Goal: Information Seeking & Learning: Learn about a topic

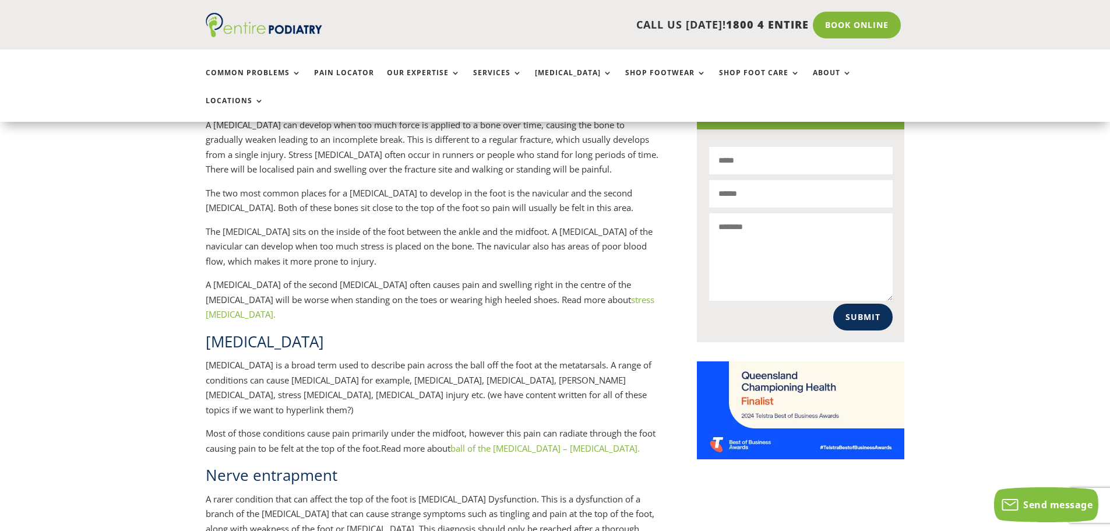
scroll to position [746, 0]
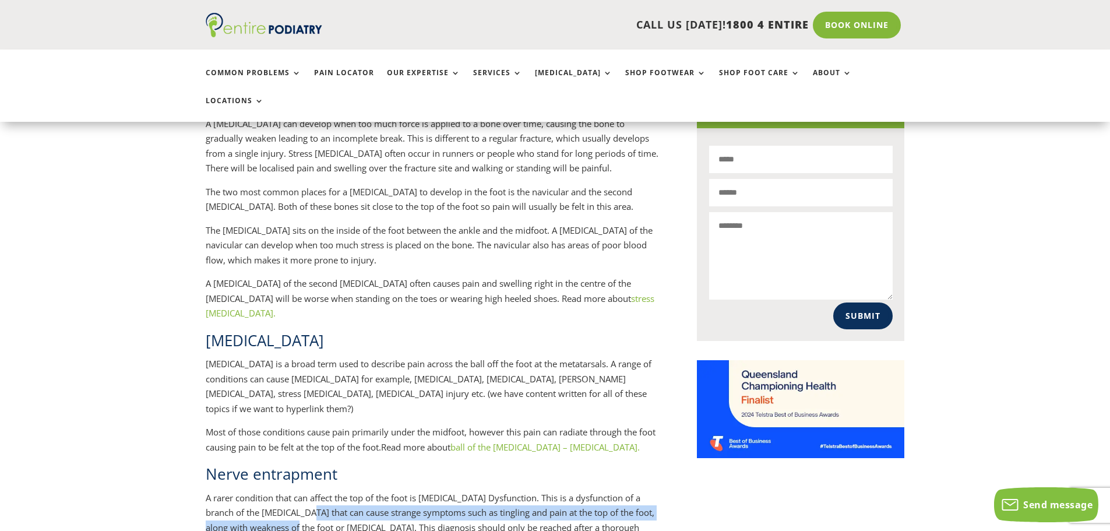
drag, startPoint x: 339, startPoint y: 477, endPoint x: 345, endPoint y: 454, distance: 24.2
click at [345, 490] on p "A rarer condition that can affect the top of the foot is [MEDICAL_DATA] Dysfunc…" at bounding box center [432, 524] width 453 height 68
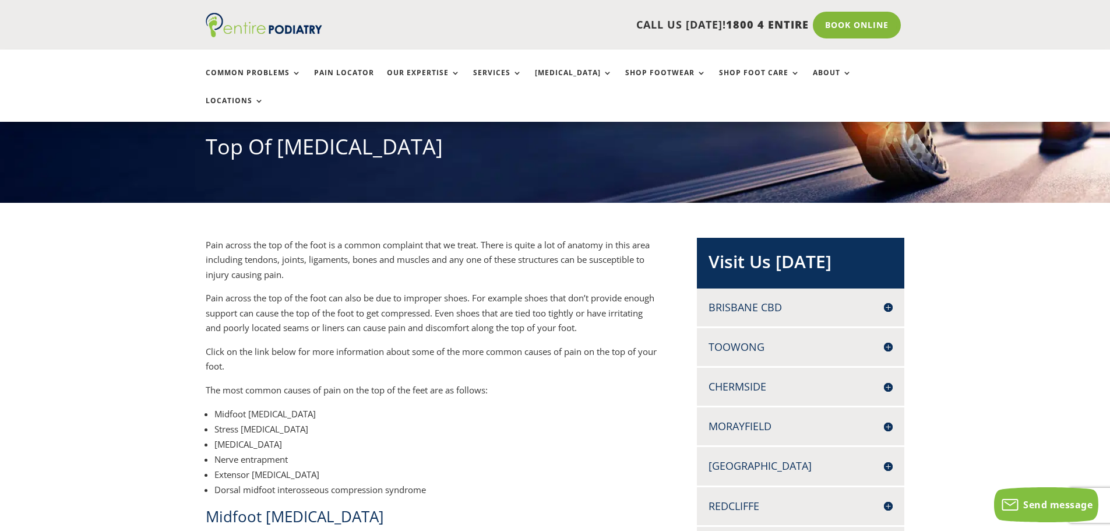
scroll to position [140, 0]
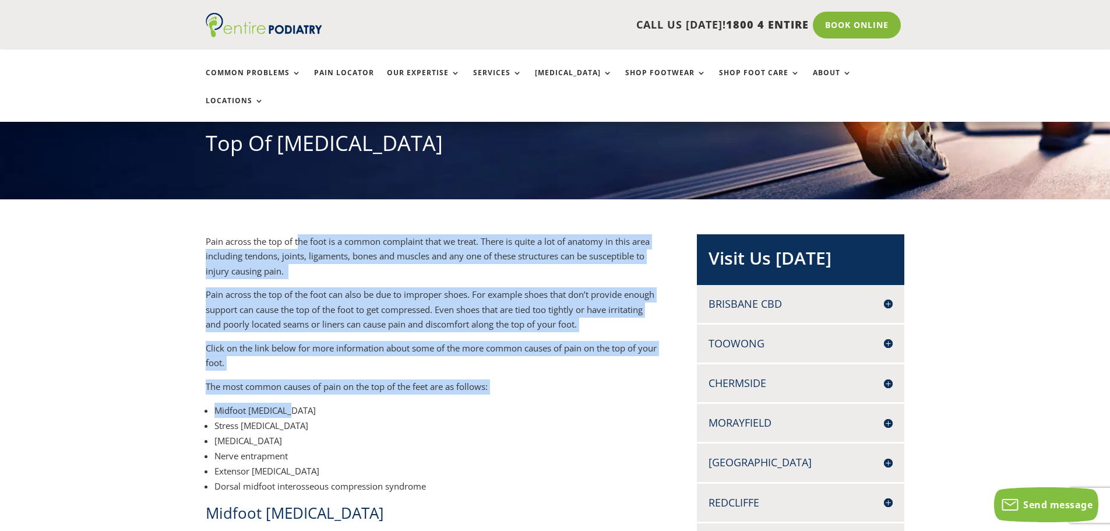
drag, startPoint x: 301, startPoint y: 215, endPoint x: 302, endPoint y: 379, distance: 164.3
click at [349, 403] on li "Midfoot [MEDICAL_DATA]" at bounding box center [436, 410] width 444 height 15
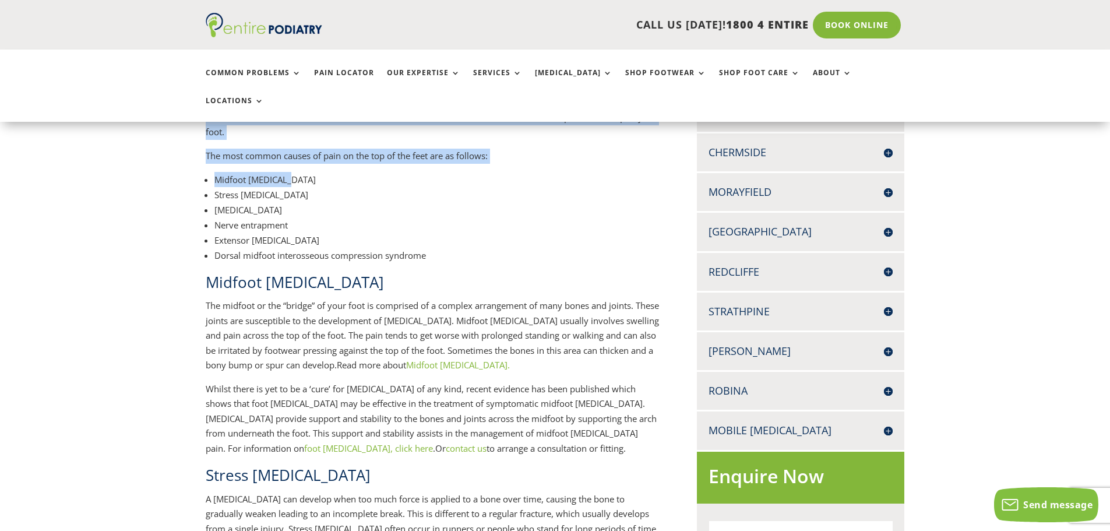
scroll to position [373, 0]
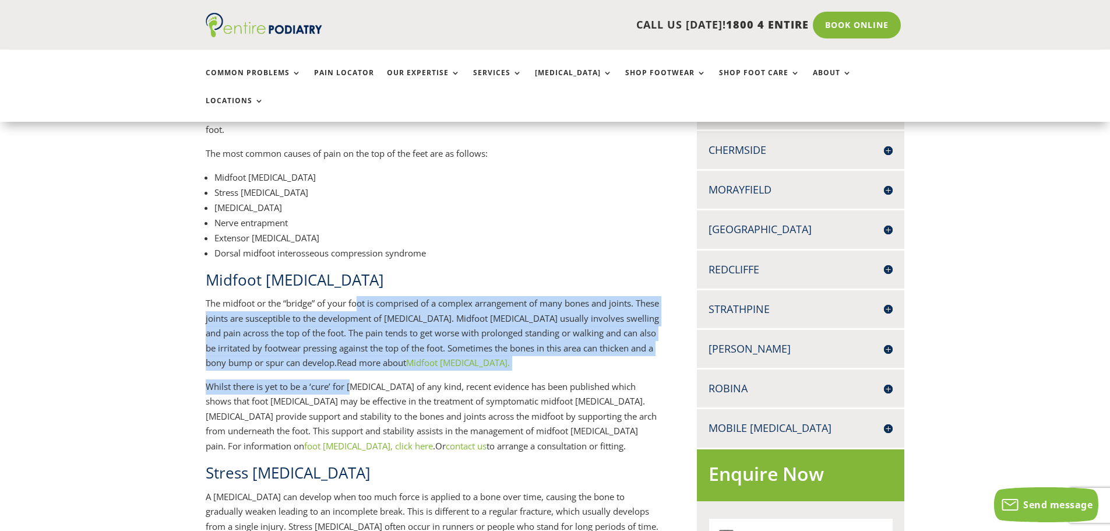
drag, startPoint x: 355, startPoint y: 276, endPoint x: 352, endPoint y: 365, distance: 88.6
click at [352, 379] on p "Whilst there is yet to be a ‘cure’ for [MEDICAL_DATA] of any kind, recent evide…" at bounding box center [432, 420] width 453 height 83
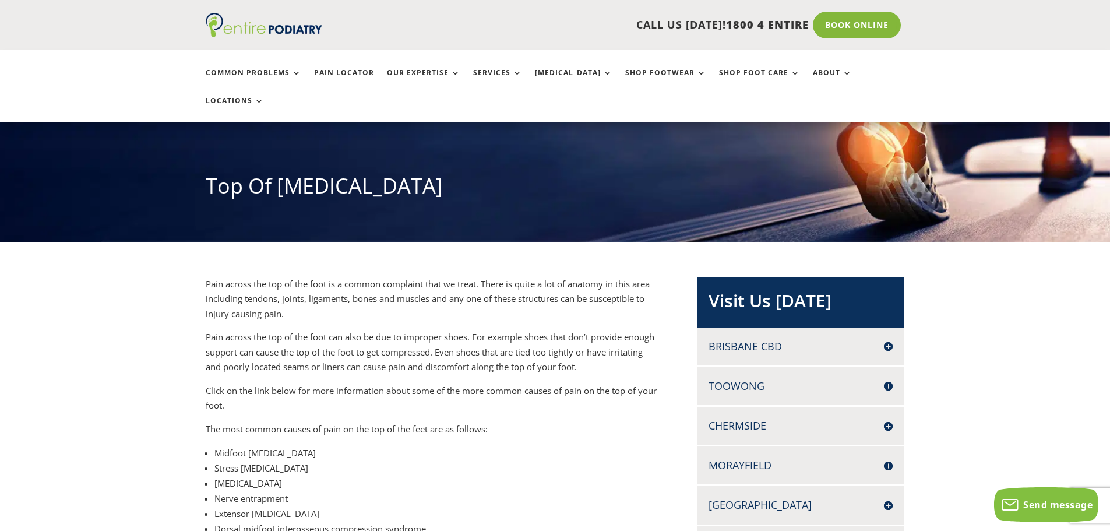
scroll to position [0, 0]
